Goal: Transaction & Acquisition: Purchase product/service

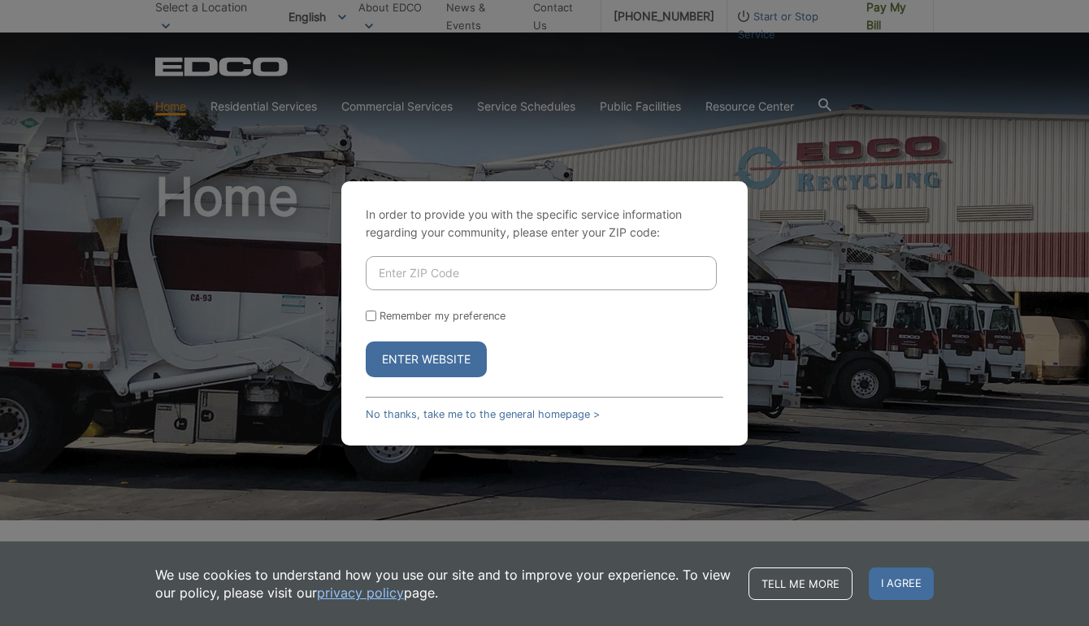
click at [605, 278] on input "Enter ZIP Code" at bounding box center [541, 273] width 351 height 34
type input "91942"
click at [366, 319] on input "Remember my preference" at bounding box center [371, 315] width 11 height 11
checkbox input "true"
click at [388, 366] on button "Enter Website" at bounding box center [426, 359] width 121 height 36
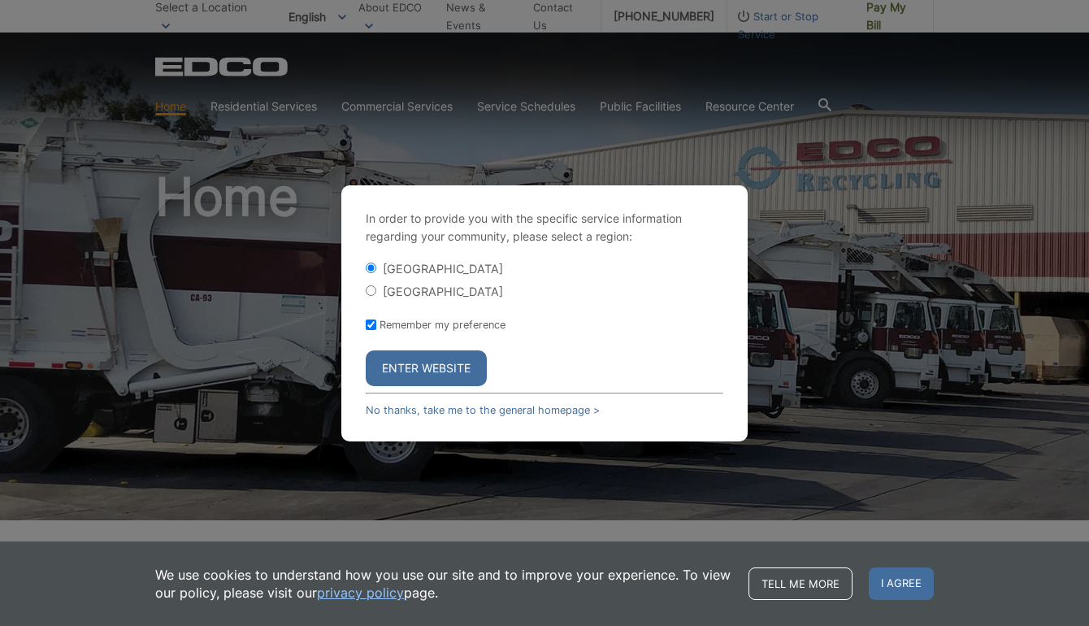
click at [418, 362] on button "Enter Website" at bounding box center [426, 368] width 121 height 36
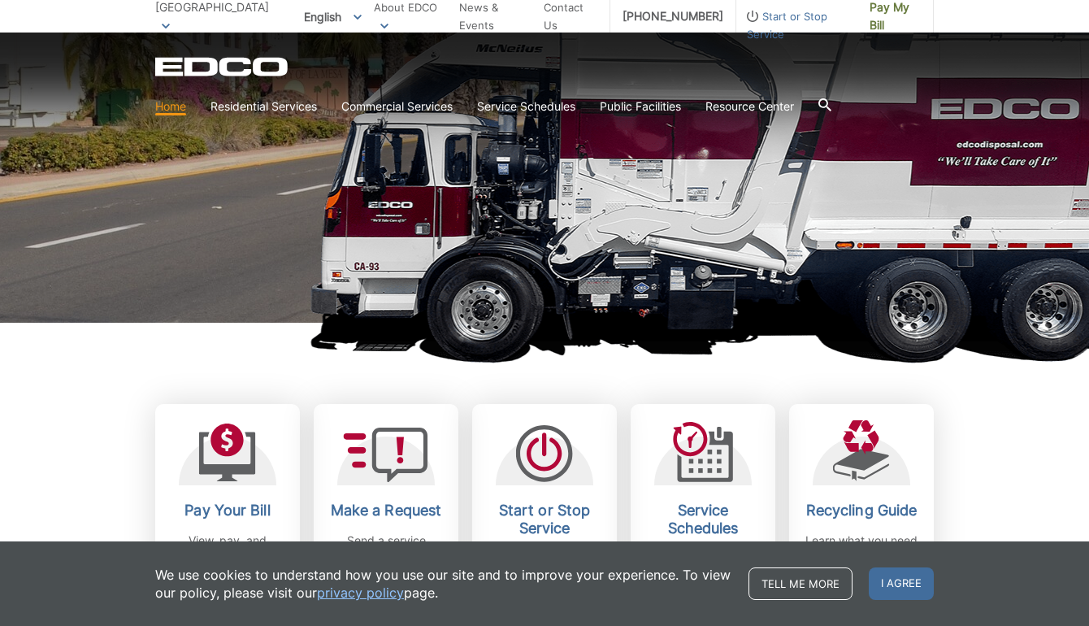
scroll to position [383, 0]
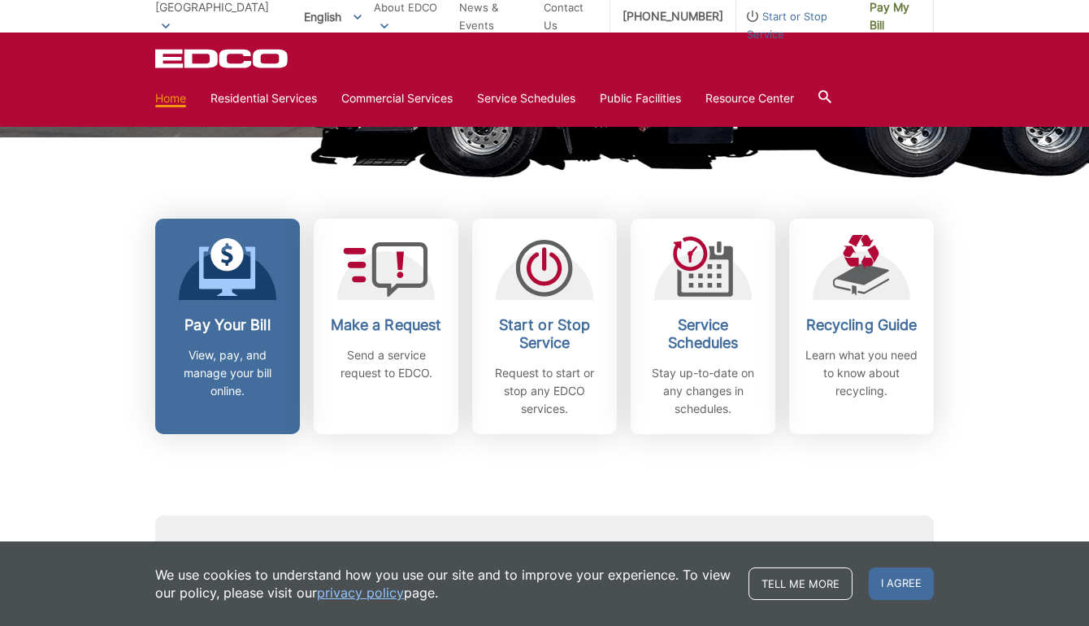
click at [218, 327] on h2 "Pay Your Bill" at bounding box center [227, 325] width 120 height 18
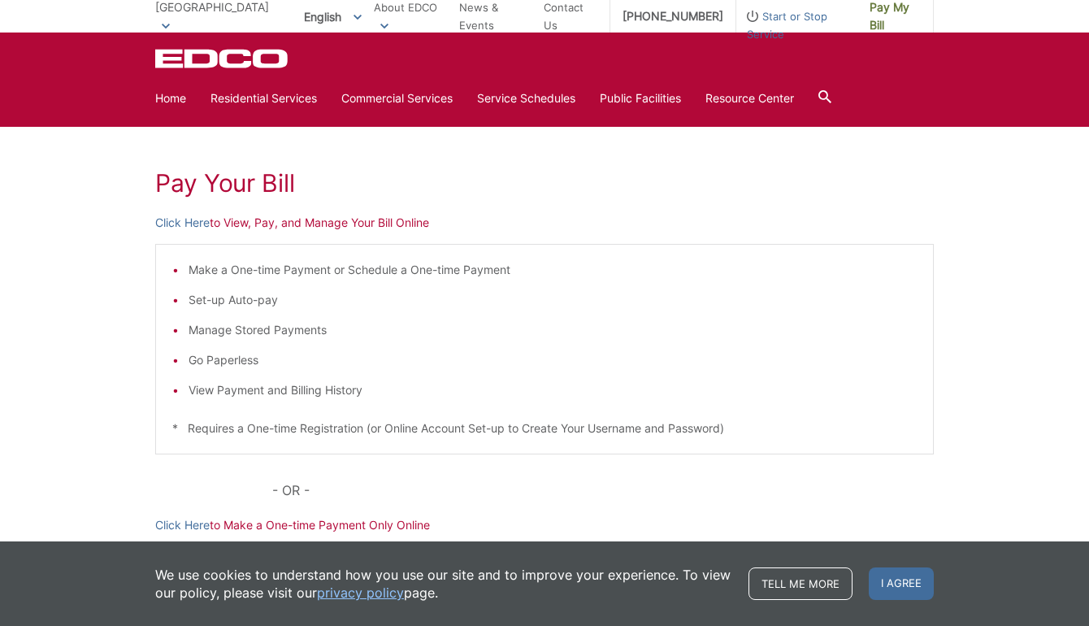
scroll to position [132, 0]
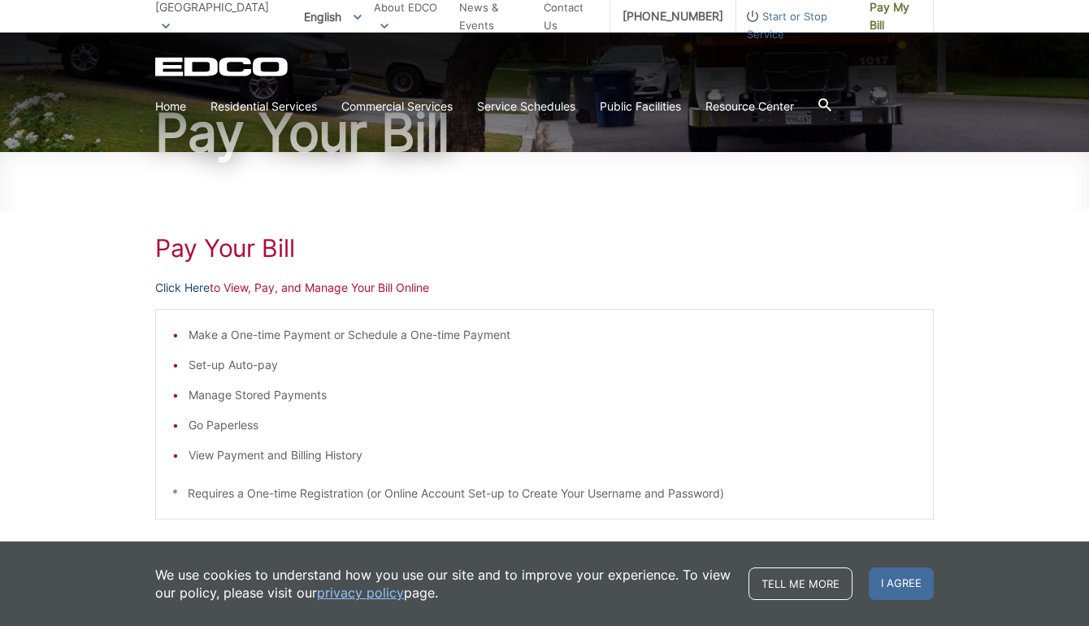
click at [197, 289] on link "Click Here" at bounding box center [182, 288] width 54 height 18
